Goal: Task Accomplishment & Management: Manage account settings

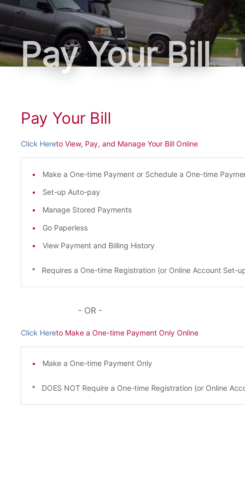
click at [106, 102] on p "Click Here to View, Pay, and Manage Your Bill Online" at bounding box center [123, 100] width 182 height 6
click at [67, 102] on p "Click Here to View, Pay, and Manage Your Bill Online" at bounding box center [123, 100] width 182 height 6
click at [43, 102] on link "Click Here" at bounding box center [40, 100] width 17 height 6
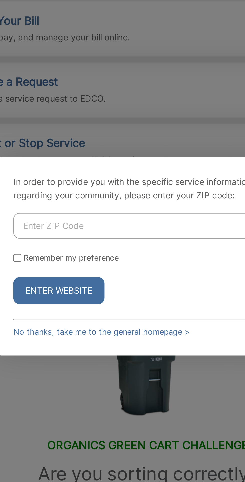
click at [127, 234] on input "Enter ZIP Code" at bounding box center [122, 229] width 108 height 11
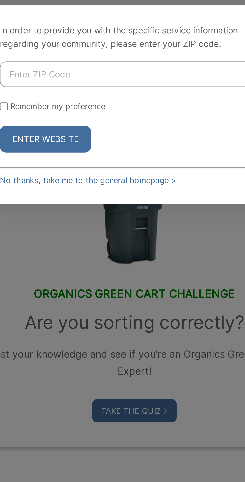
type input "92064"
click at [93, 261] on button "Enter Website" at bounding box center [86, 255] width 37 height 11
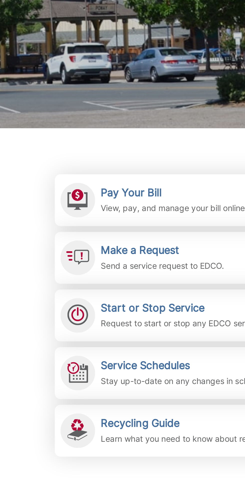
scroll to position [1, 0]
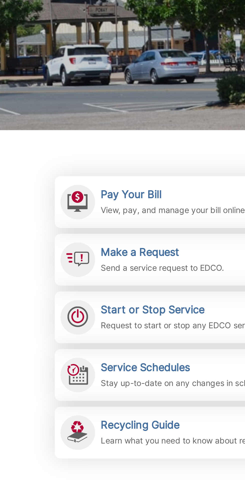
click at [69, 143] on h2 "Pay Your Bill" at bounding box center [84, 145] width 64 height 6
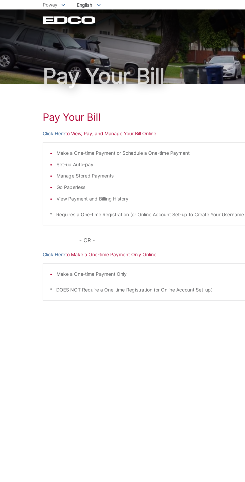
click at [73, 102] on p "Click Here to View, Pay, and Manage Your Bill Online" at bounding box center [123, 100] width 182 height 6
click at [45, 102] on link "Click Here" at bounding box center [40, 100] width 17 height 6
